Goal: Browse casually

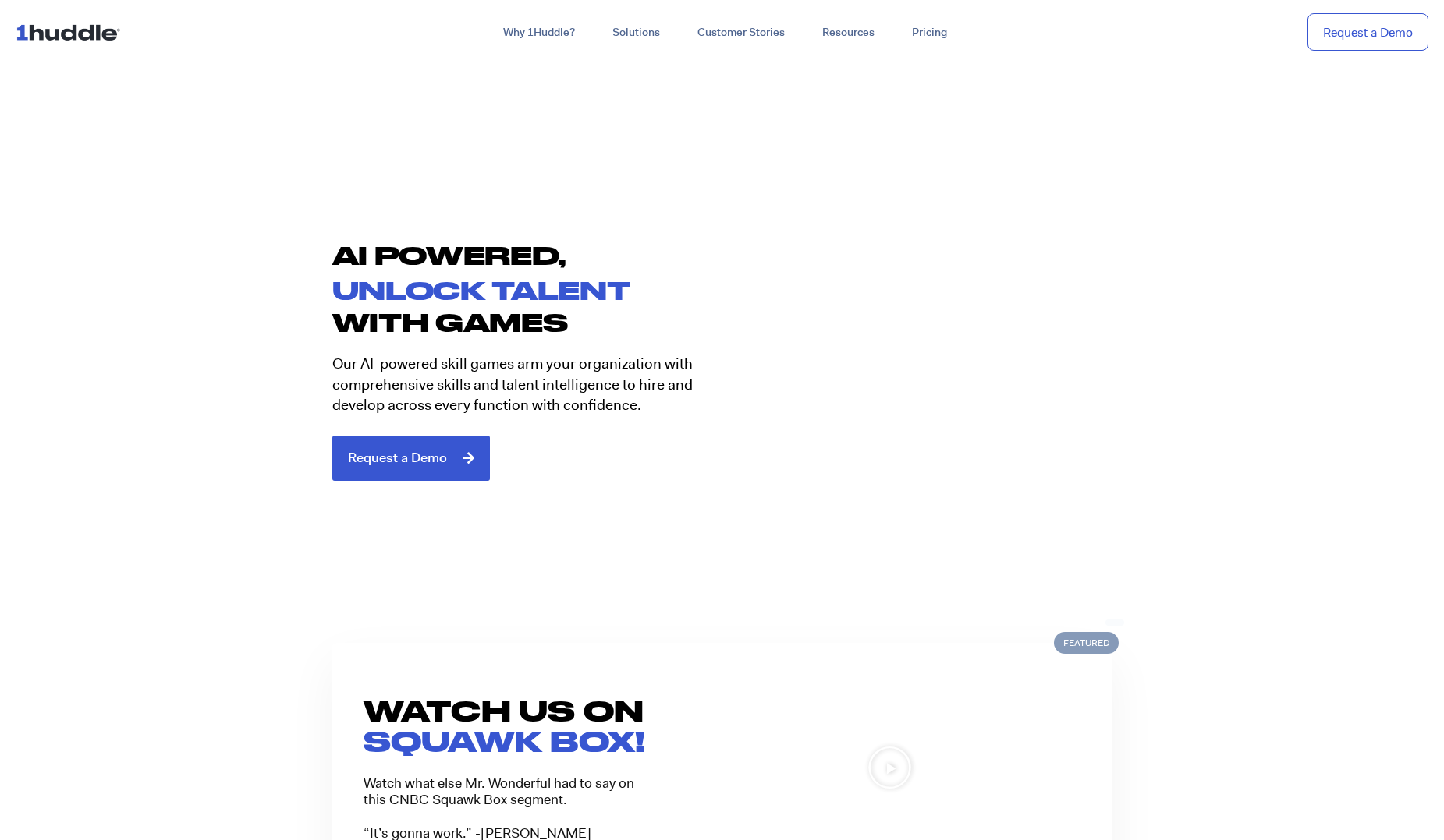
scroll to position [948, 0]
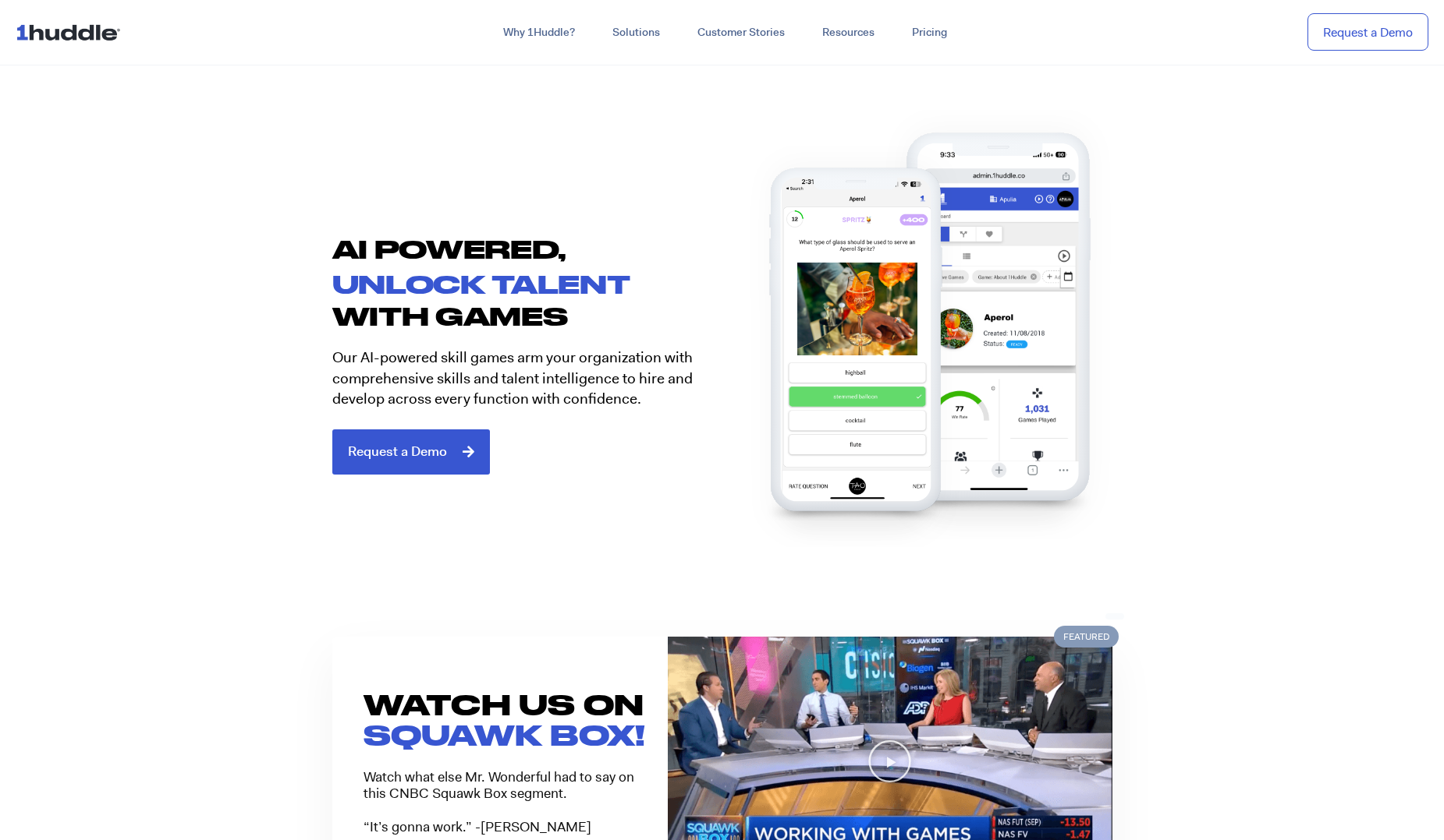
click at [1330, 442] on section "AI POWERED, unlock talent with games Our AI-powered skill games arm your organi…" at bounding box center [722, 349] width 1444 height 352
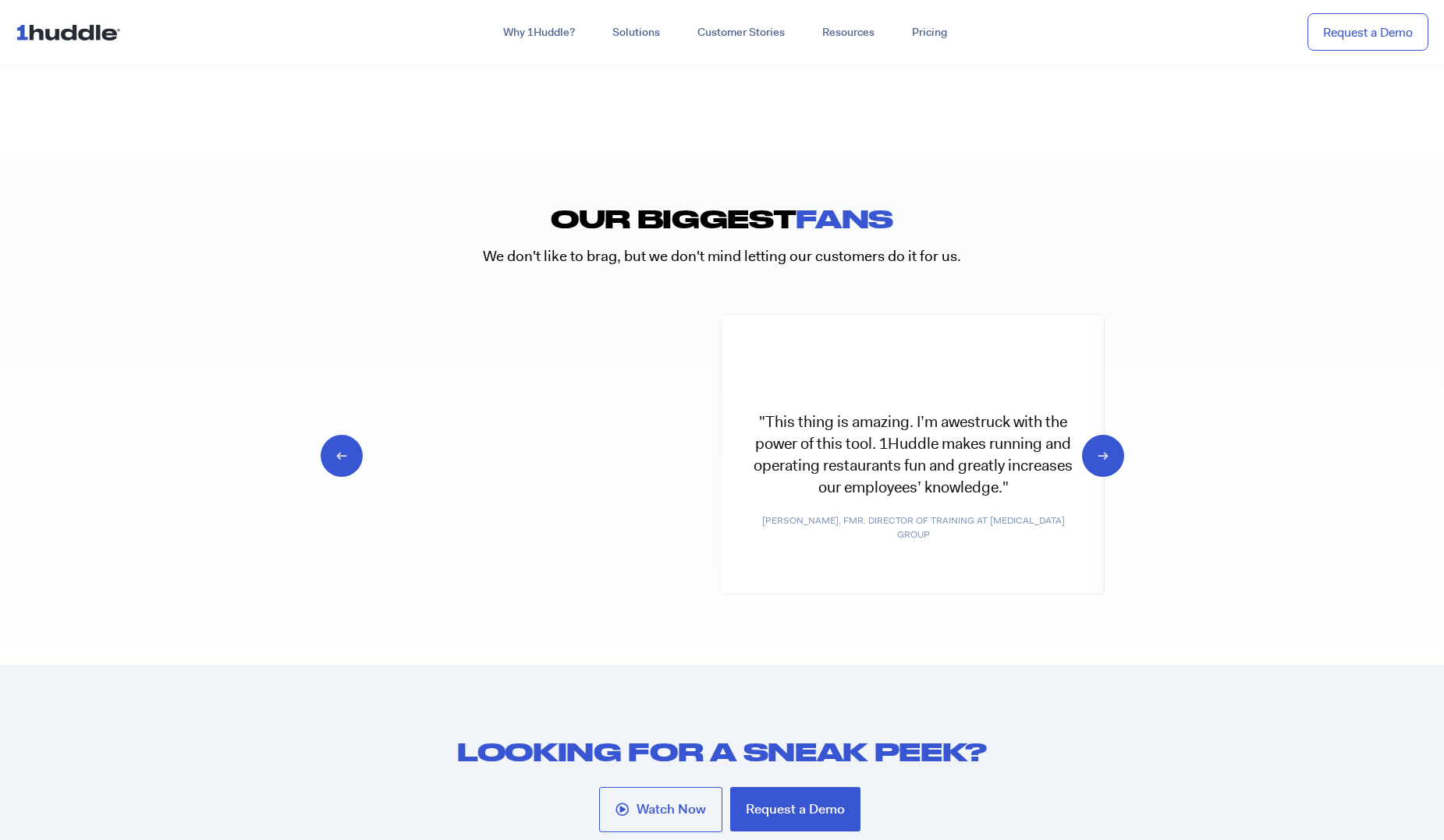
scroll to position [7680, 0]
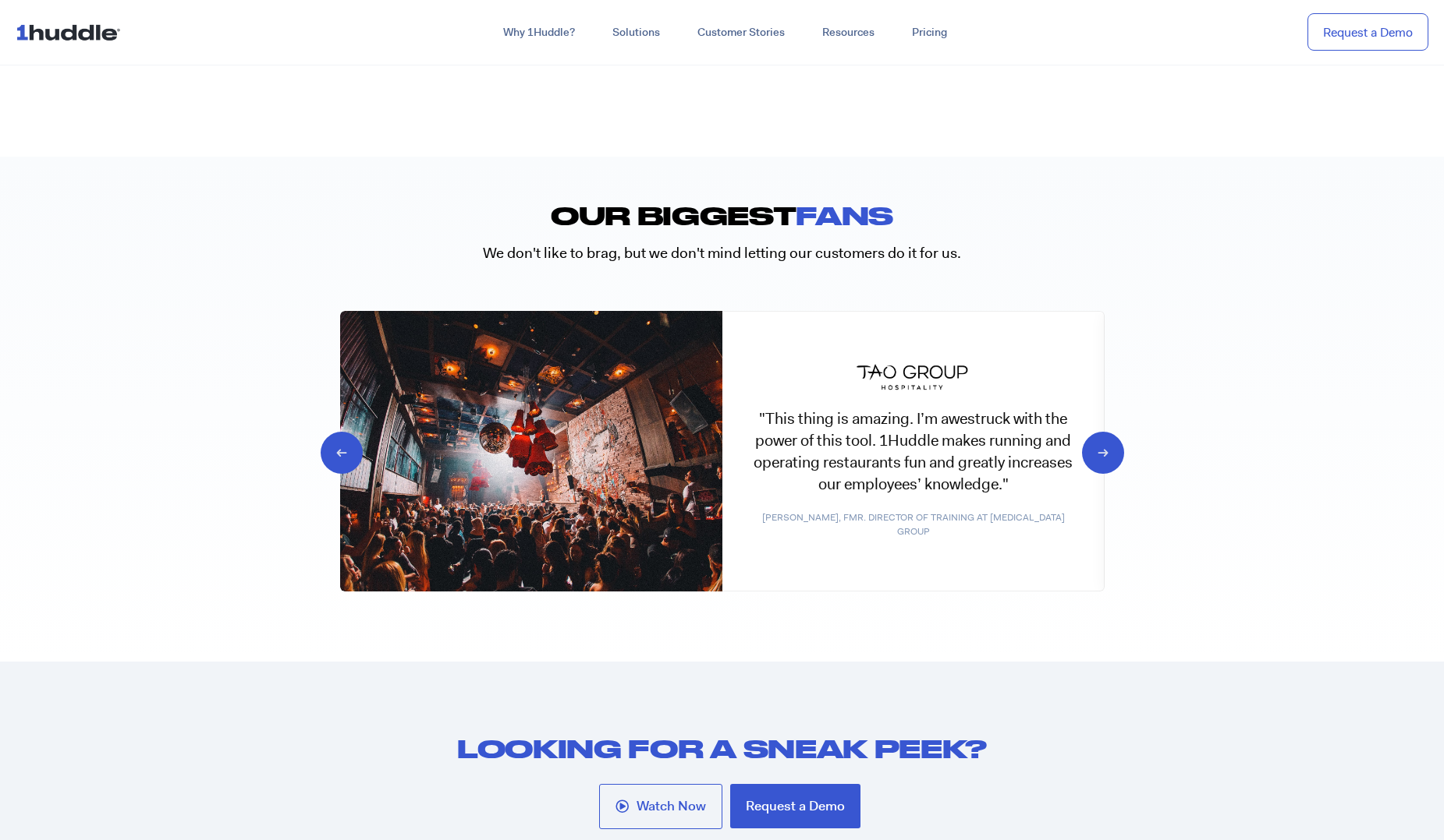
click at [1097, 453] on icon at bounding box center [1089, 452] width 15 height 16
click at [1097, 445] on icon at bounding box center [1089, 452] width 15 height 16
click at [1097, 447] on icon at bounding box center [1089, 452] width 15 height 16
click at [348, 447] on icon at bounding box center [355, 452] width 15 height 16
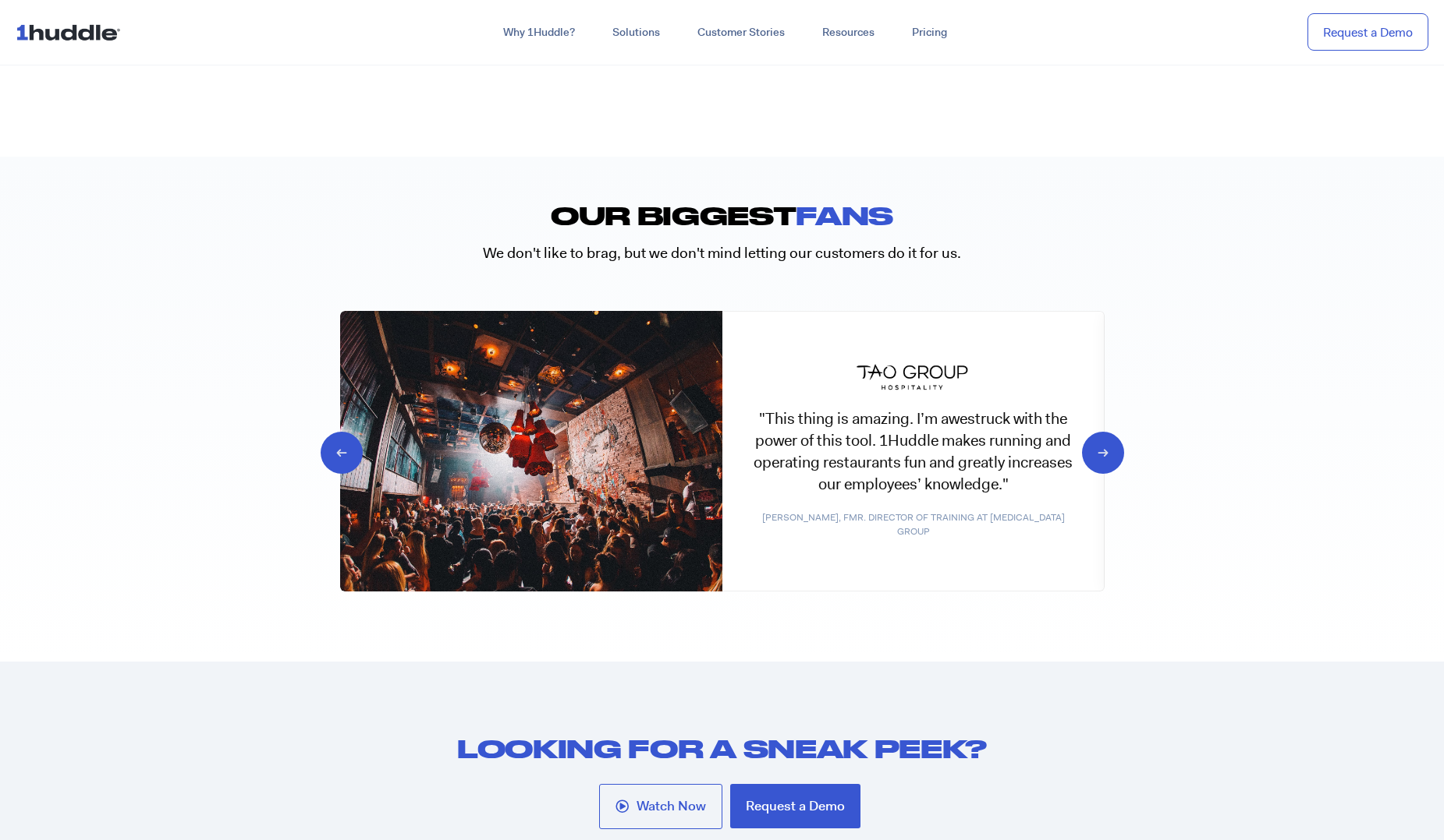
click at [348, 447] on icon at bounding box center [355, 452] width 15 height 16
click at [1097, 451] on icon at bounding box center [1089, 452] width 15 height 16
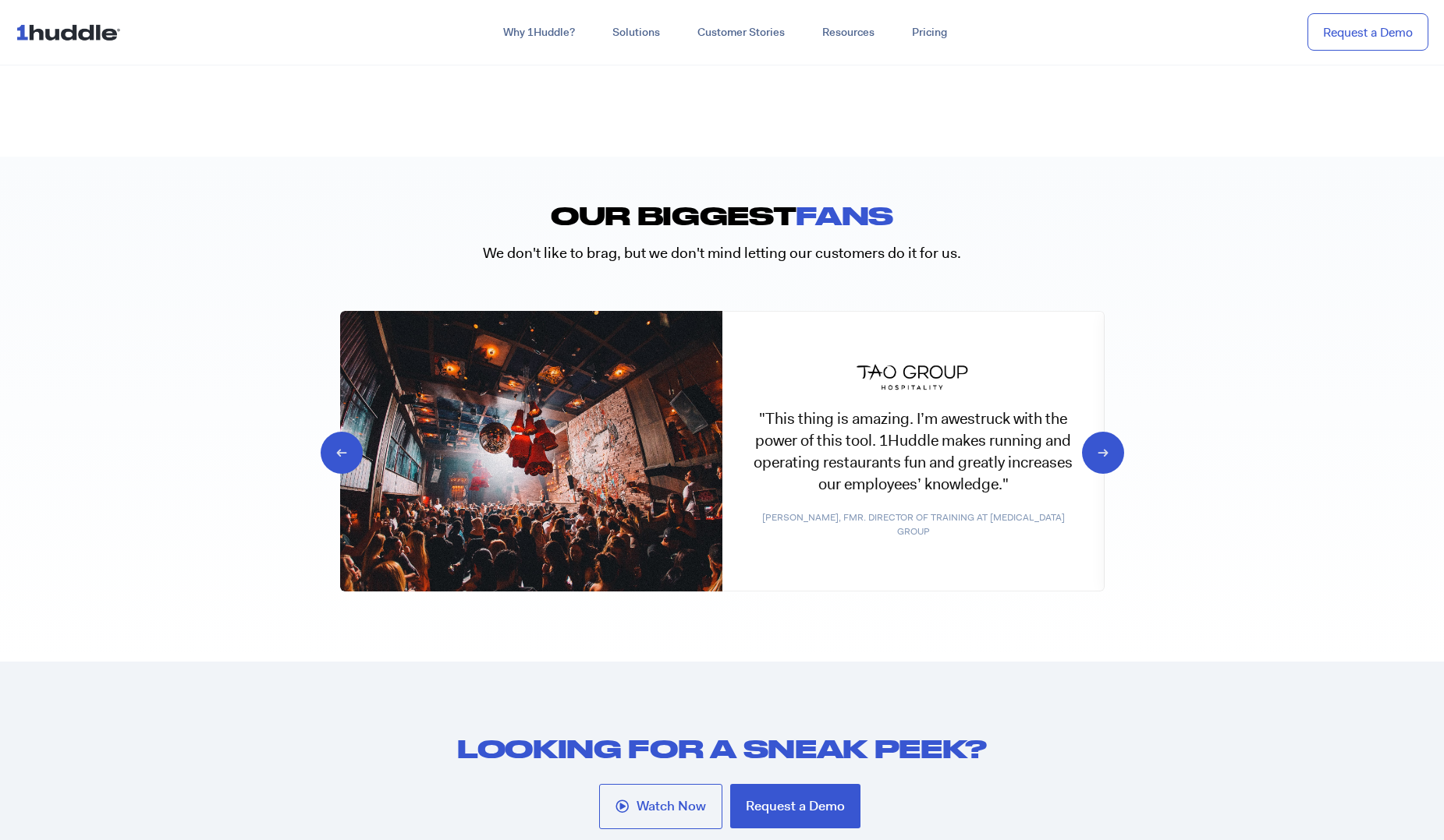
click at [1097, 451] on icon at bounding box center [1089, 452] width 15 height 16
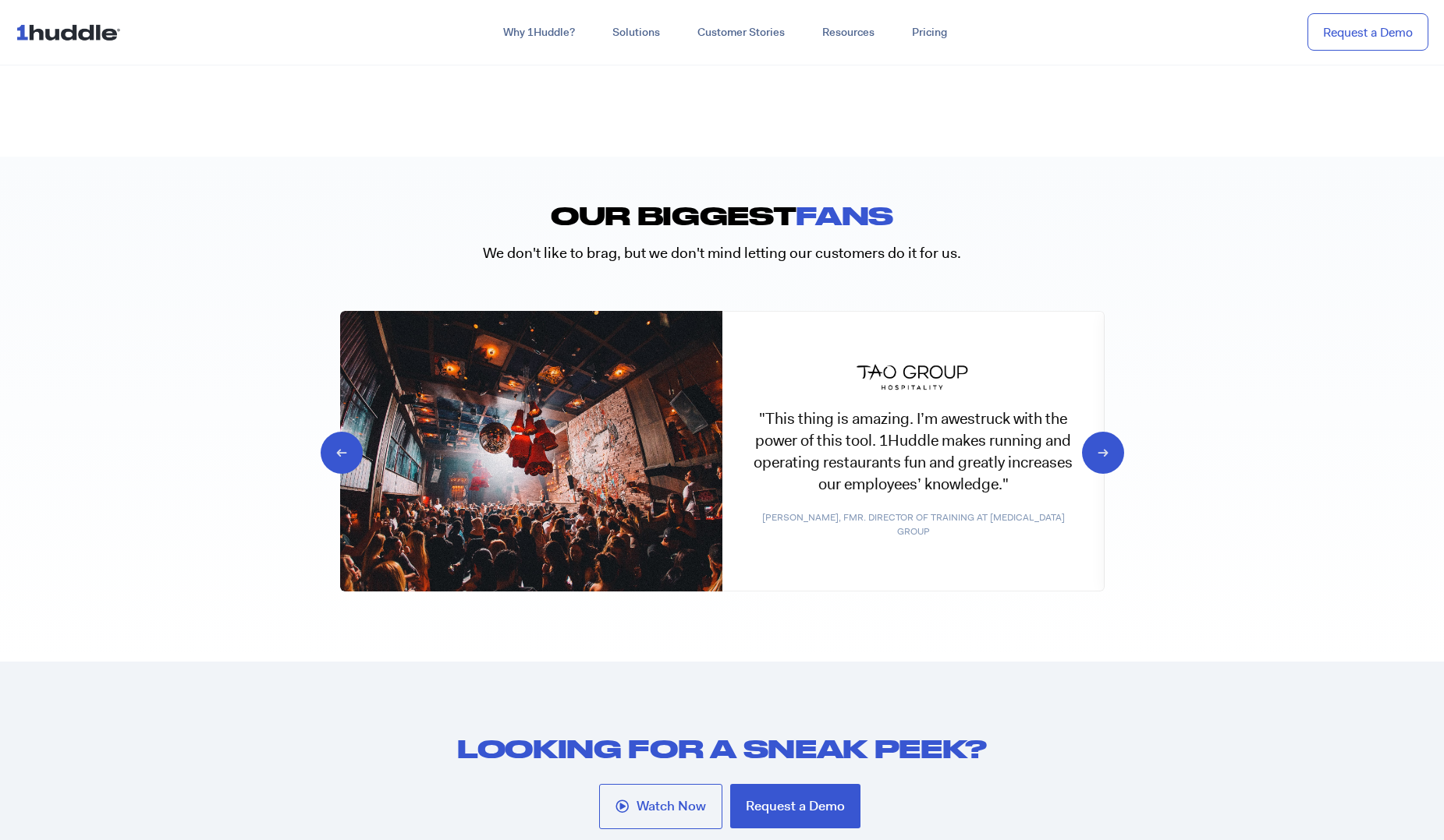
click at [1097, 451] on icon at bounding box center [1089, 452] width 15 height 16
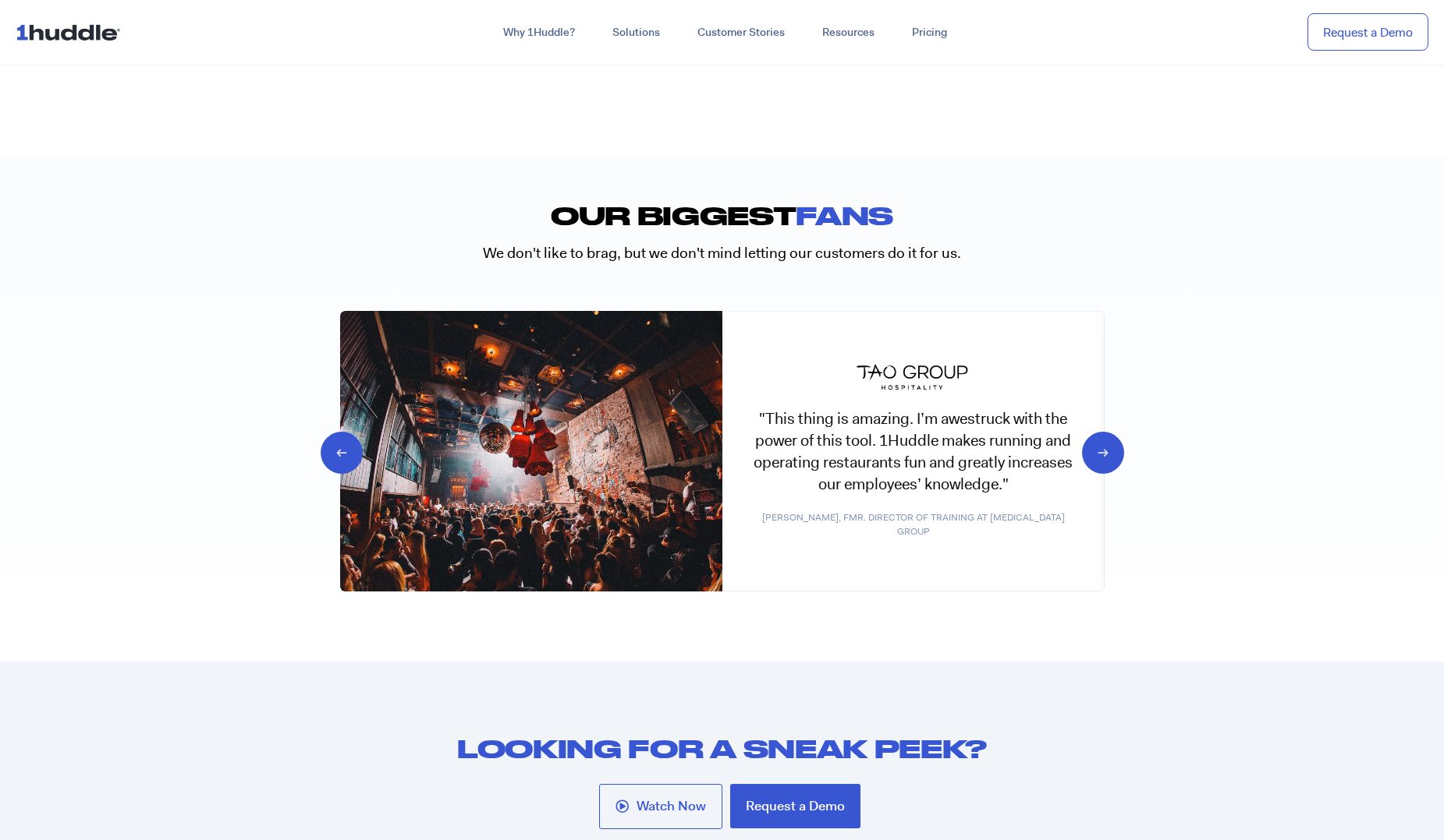
click at [1097, 451] on icon at bounding box center [1089, 452] width 15 height 16
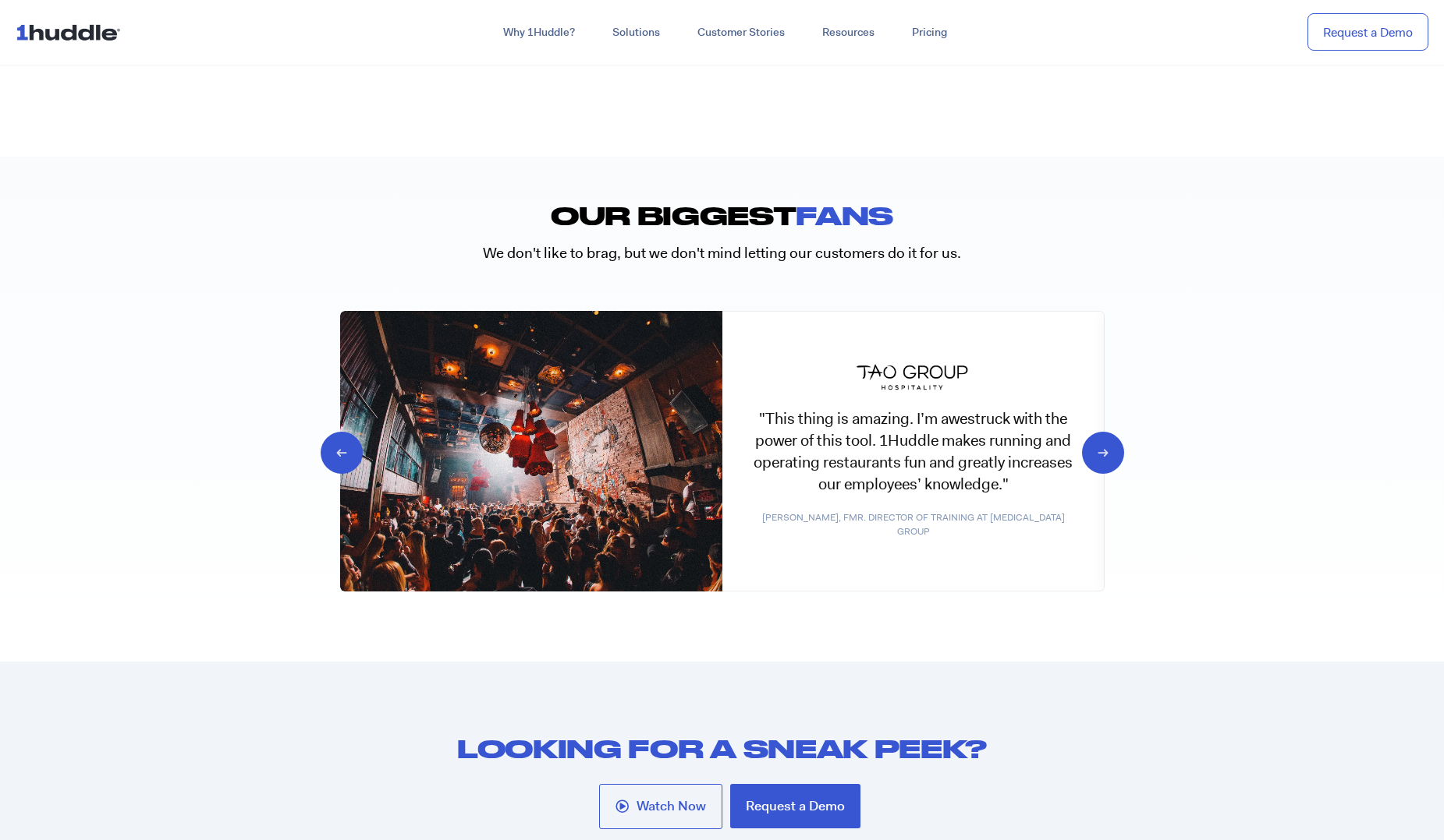
click at [1097, 451] on icon at bounding box center [1089, 452] width 15 height 16
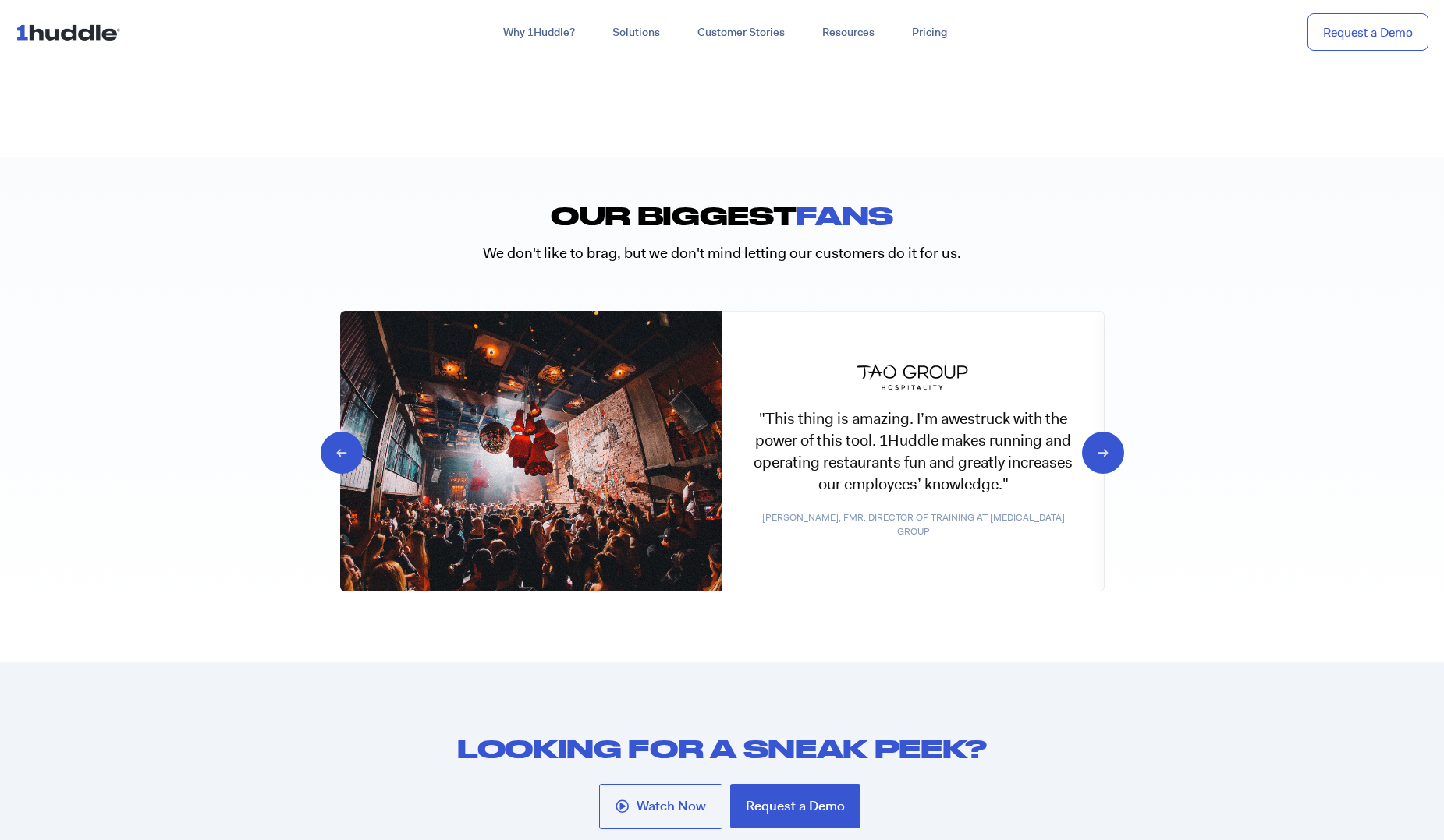
click at [1097, 451] on icon at bounding box center [1089, 452] width 15 height 16
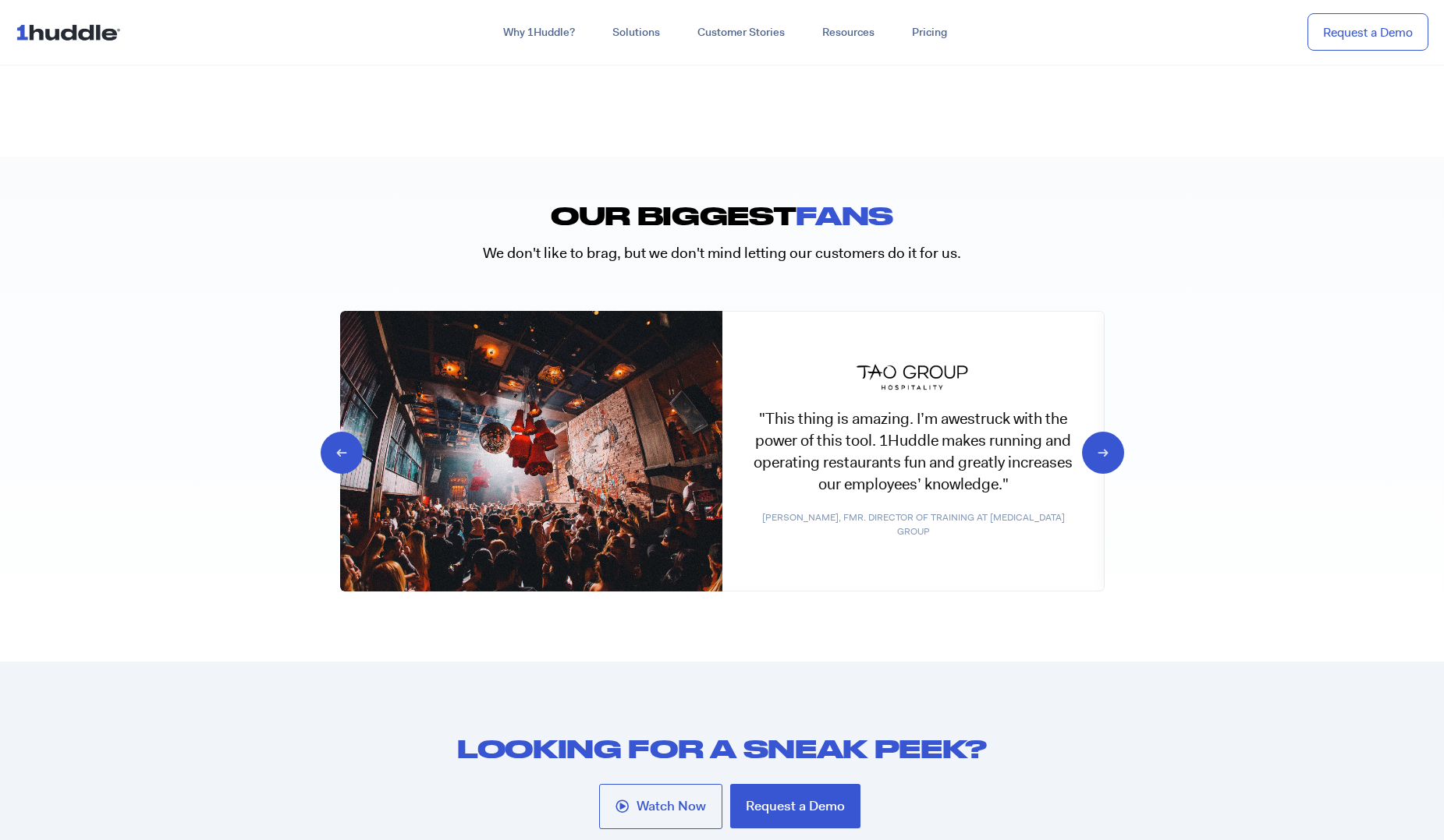
click at [1097, 451] on icon at bounding box center [1089, 452] width 15 height 16
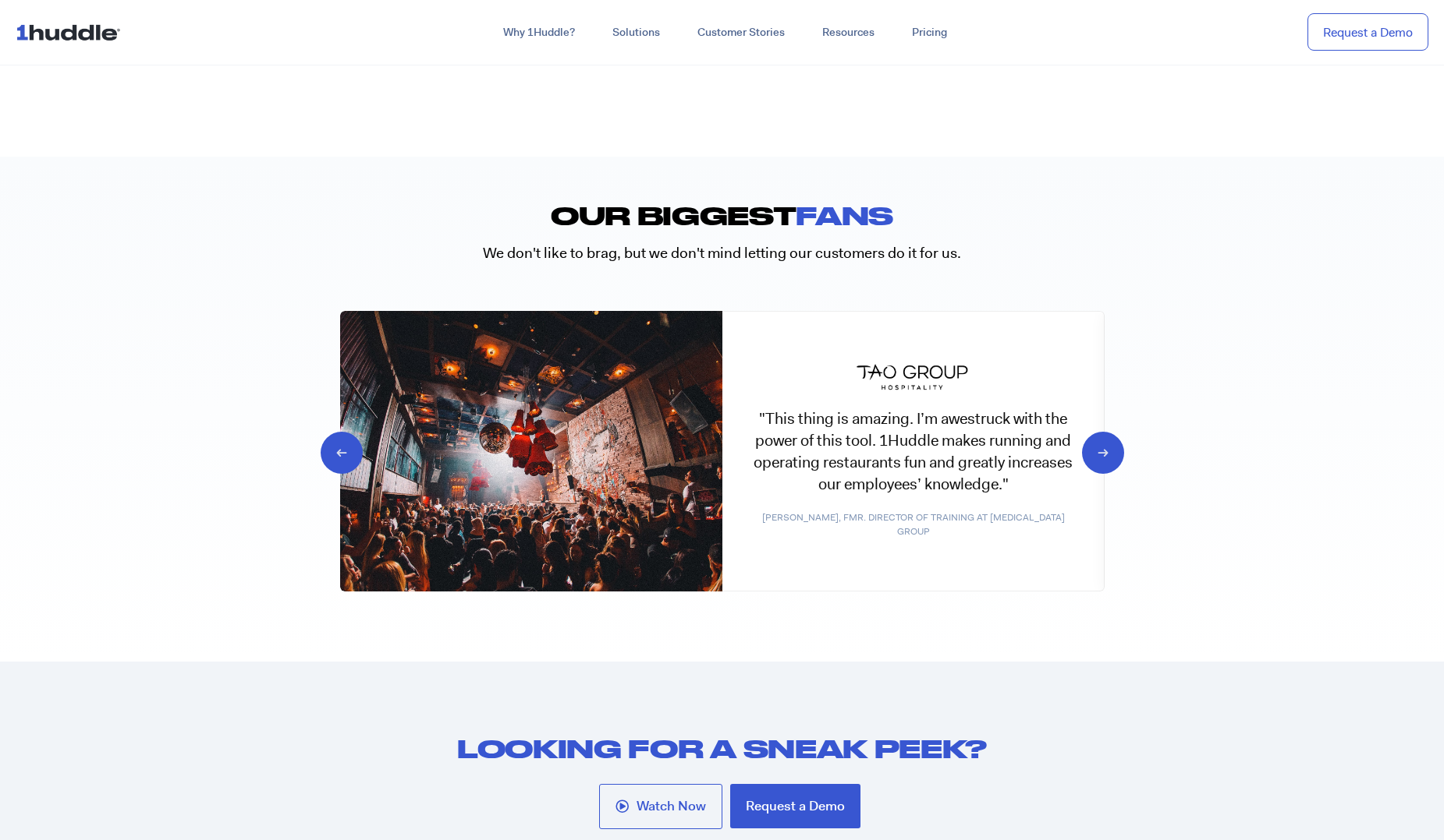
click at [1097, 451] on icon at bounding box center [1089, 452] width 15 height 16
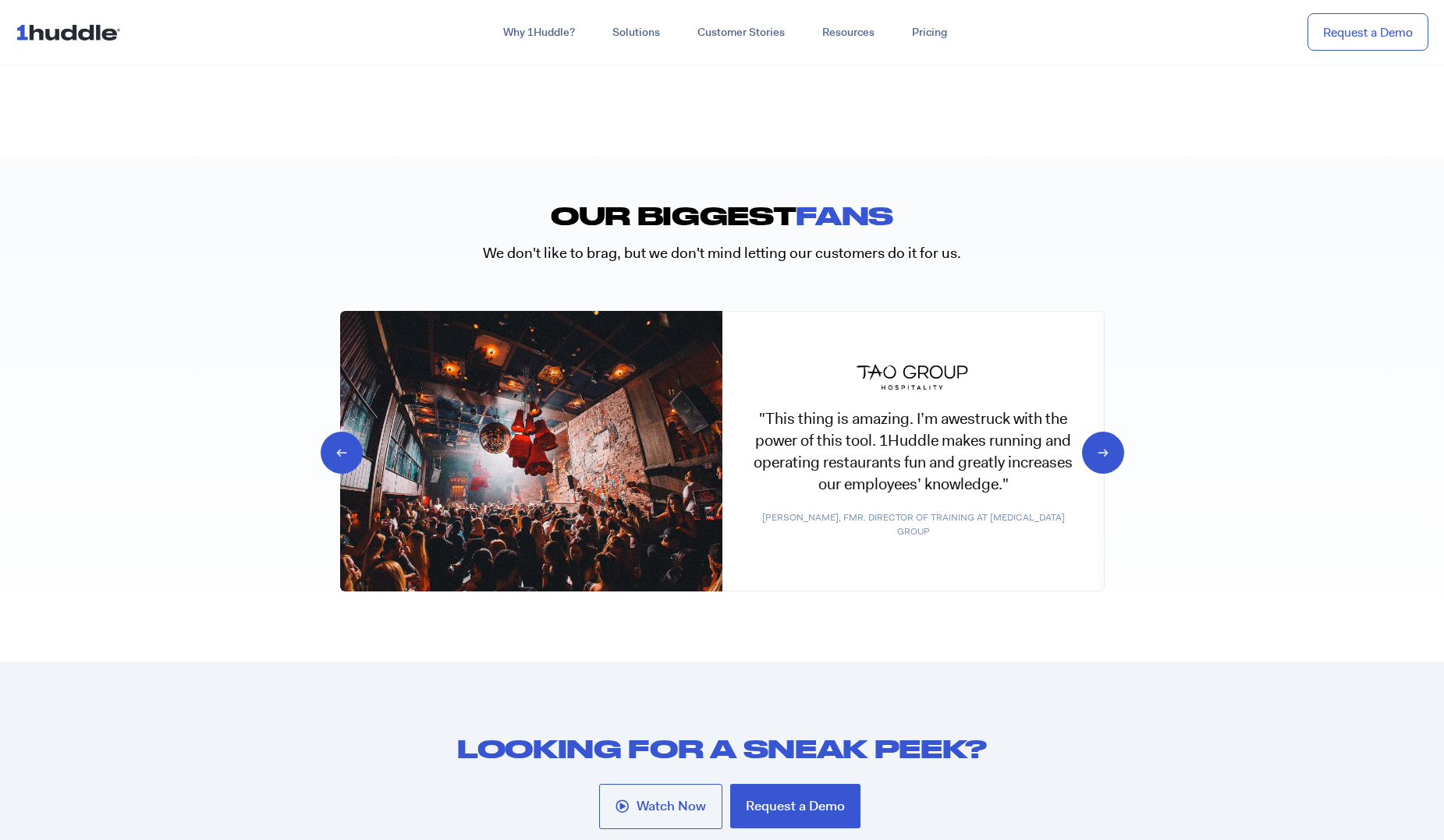
click at [1097, 451] on icon at bounding box center [1089, 452] width 15 height 16
click at [1097, 457] on icon at bounding box center [1089, 452] width 15 height 16
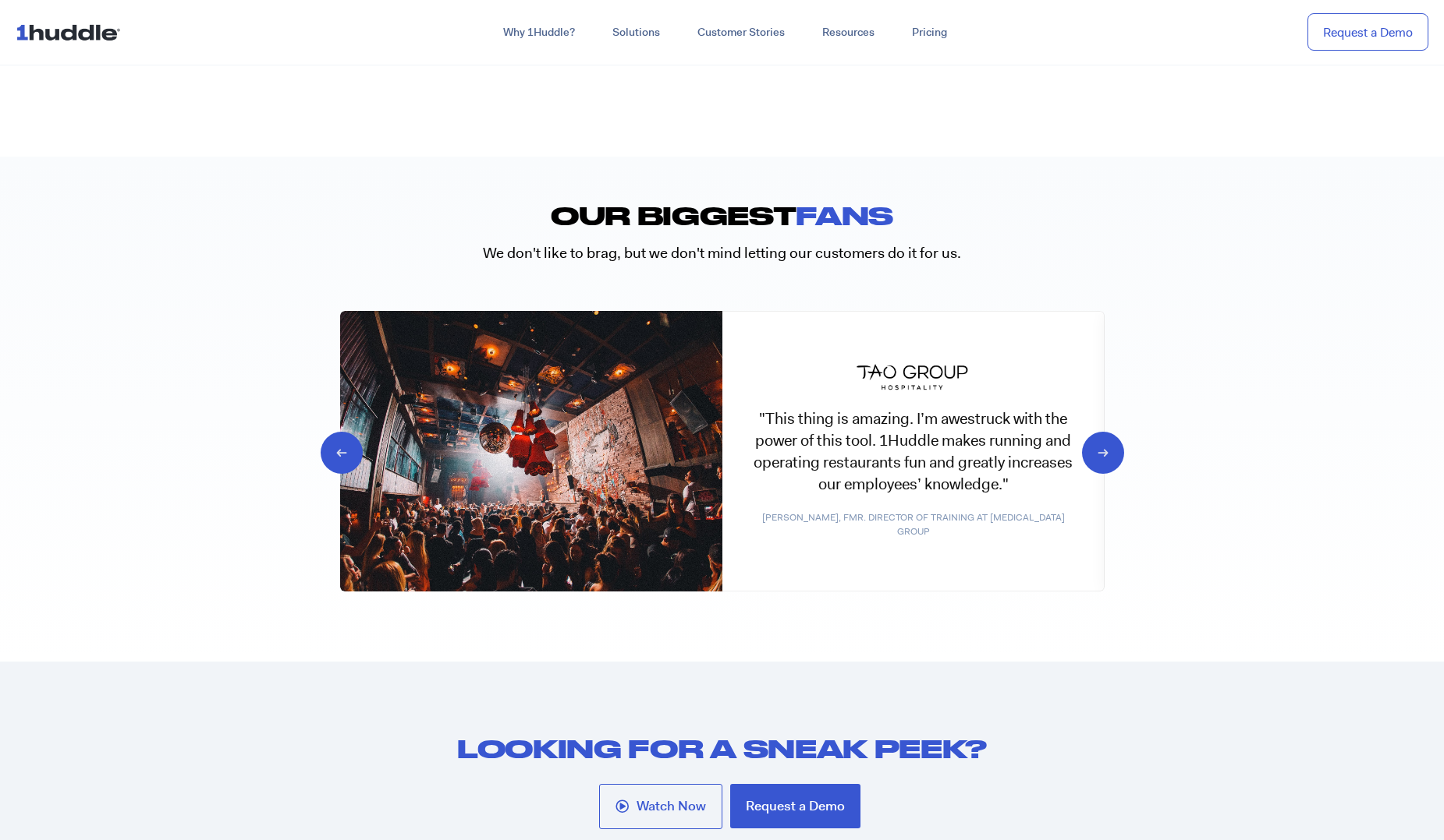
click at [1097, 457] on icon at bounding box center [1089, 452] width 15 height 16
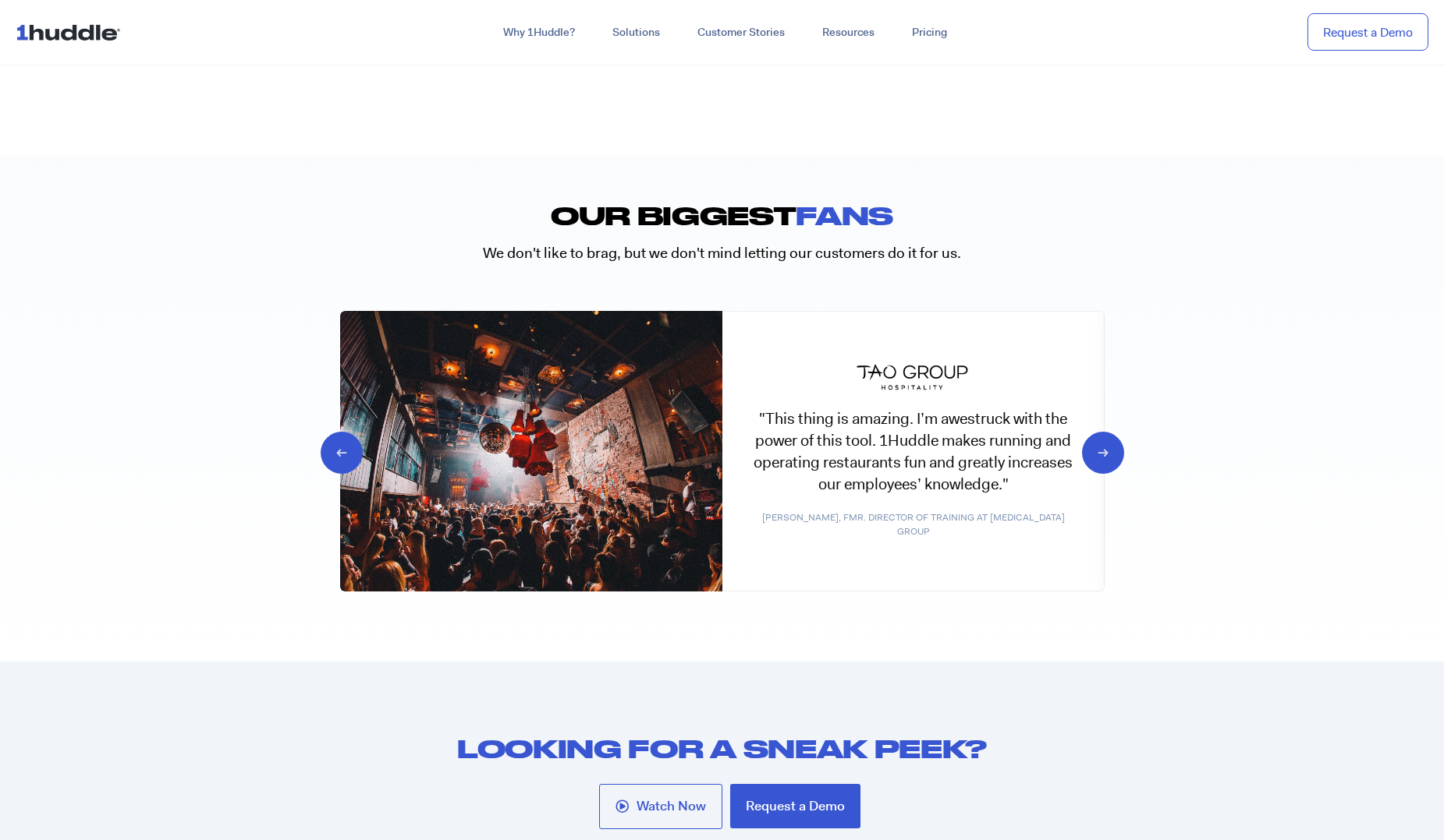
click at [1200, 512] on section "Our biggest fans We don't like to brag, but we don't mind letting our customers…" at bounding box center [722, 409] width 1444 height 505
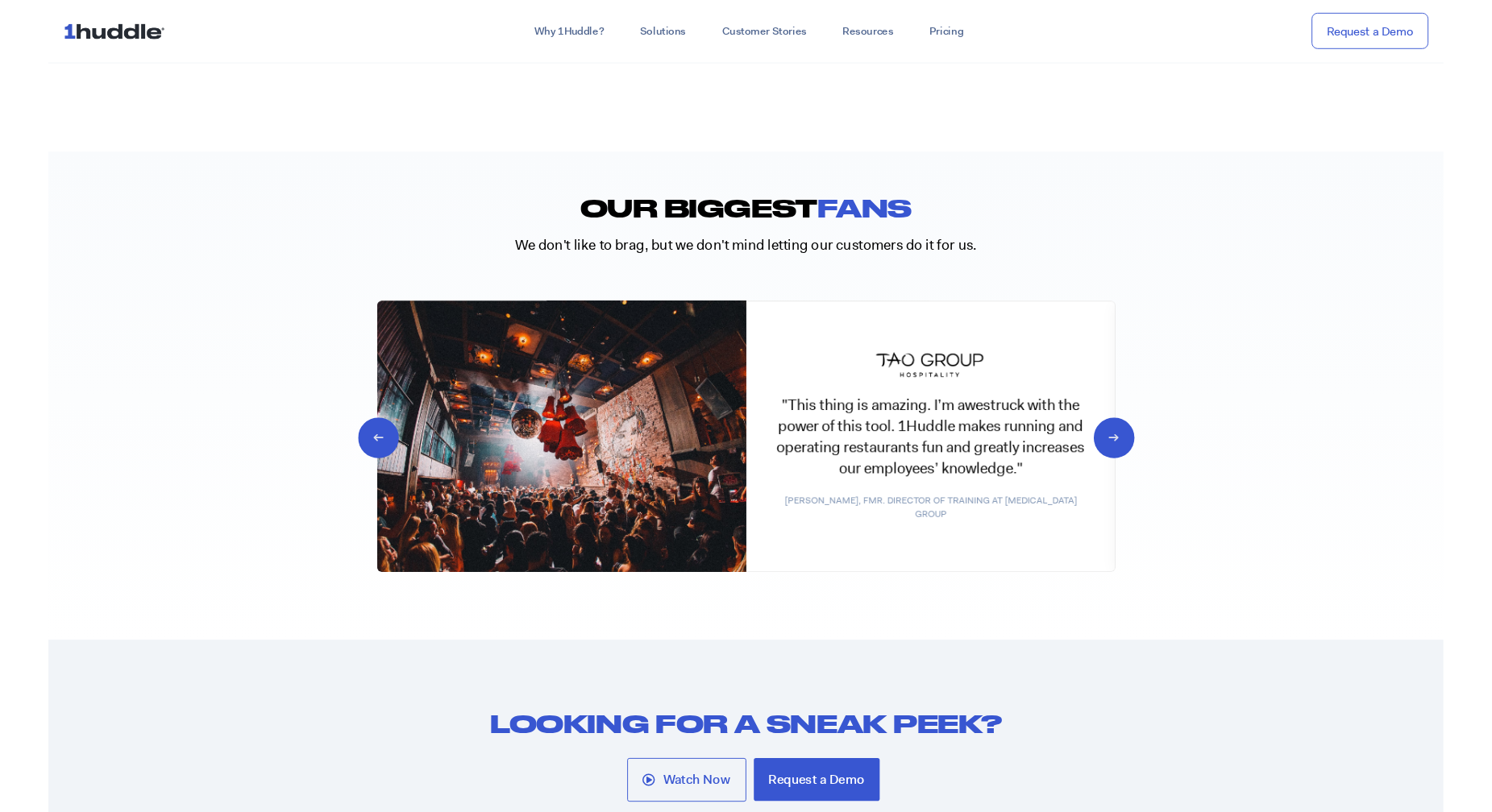
scroll to position [7875, 0]
